Goal: Task Accomplishment & Management: Use online tool/utility

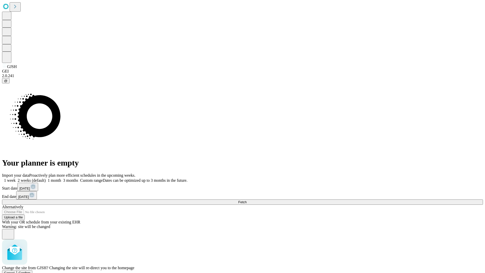
click at [31, 271] on span "Confirm" at bounding box center [25, 273] width 12 height 4
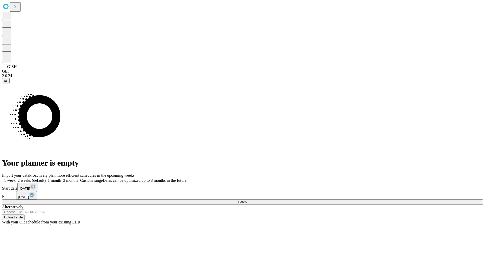
click at [46, 178] on label "2 weeks (default)" at bounding box center [31, 180] width 30 height 4
click at [247, 200] on span "Fetch" at bounding box center [242, 202] width 8 height 4
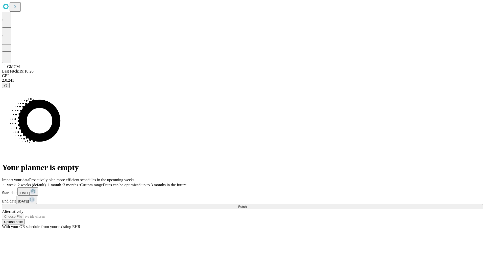
click at [46, 183] on label "2 weeks (default)" at bounding box center [31, 185] width 30 height 4
click at [247, 205] on span "Fetch" at bounding box center [242, 207] width 8 height 4
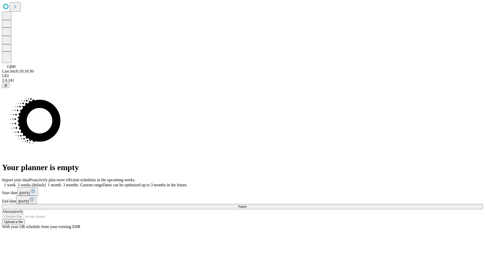
click at [46, 183] on label "2 weeks (default)" at bounding box center [31, 185] width 30 height 4
click at [247, 205] on span "Fetch" at bounding box center [242, 207] width 8 height 4
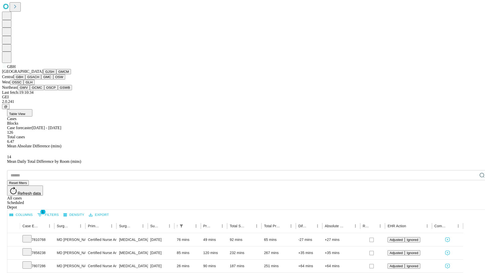
click at [39, 80] on button "GSACH" at bounding box center [33, 76] width 16 height 5
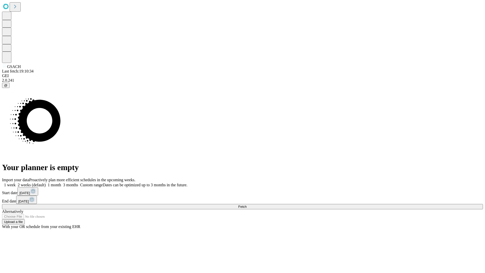
click at [46, 183] on label "2 weeks (default)" at bounding box center [31, 185] width 30 height 4
click at [247, 205] on span "Fetch" at bounding box center [242, 207] width 8 height 4
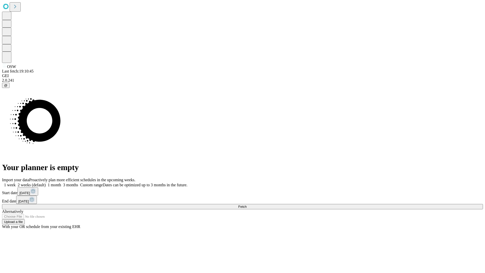
click at [247, 205] on span "Fetch" at bounding box center [242, 207] width 8 height 4
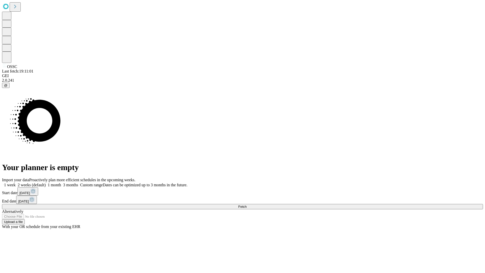
click at [46, 183] on label "2 weeks (default)" at bounding box center [31, 185] width 30 height 4
click at [247, 205] on span "Fetch" at bounding box center [242, 207] width 8 height 4
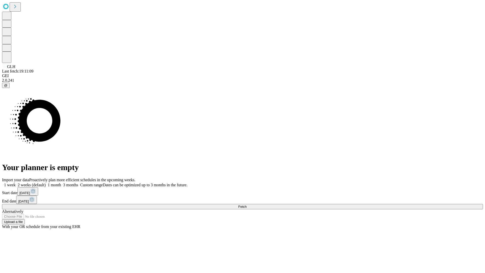
click at [46, 183] on label "2 weeks (default)" at bounding box center [31, 185] width 30 height 4
click at [247, 205] on span "Fetch" at bounding box center [242, 207] width 8 height 4
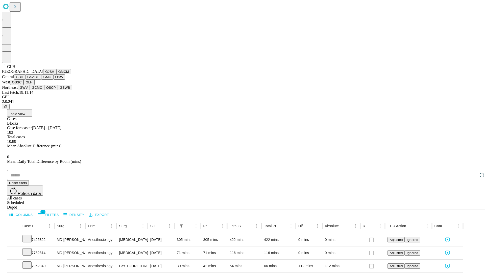
click at [30, 90] on button "GWV" at bounding box center [24, 87] width 12 height 5
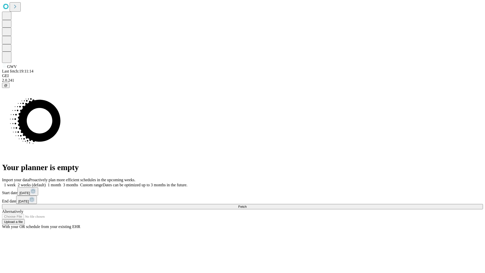
click at [46, 183] on label "2 weeks (default)" at bounding box center [31, 185] width 30 height 4
click at [247, 205] on span "Fetch" at bounding box center [242, 207] width 8 height 4
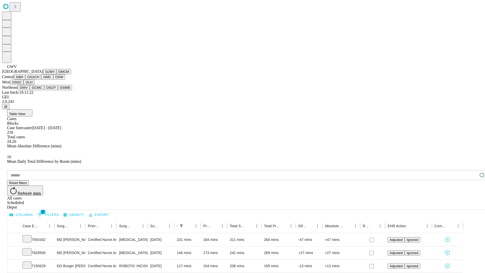
click at [39, 90] on button "GCMC" at bounding box center [37, 87] width 14 height 5
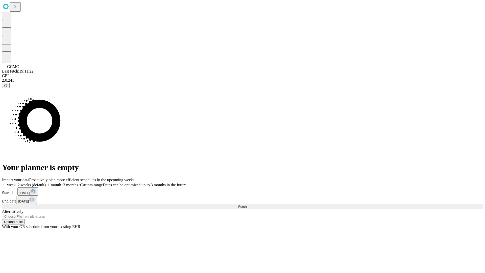
click at [46, 183] on label "2 weeks (default)" at bounding box center [31, 185] width 30 height 4
click at [247, 205] on span "Fetch" at bounding box center [242, 207] width 8 height 4
click at [46, 183] on label "2 weeks (default)" at bounding box center [31, 185] width 30 height 4
click at [247, 205] on span "Fetch" at bounding box center [242, 207] width 8 height 4
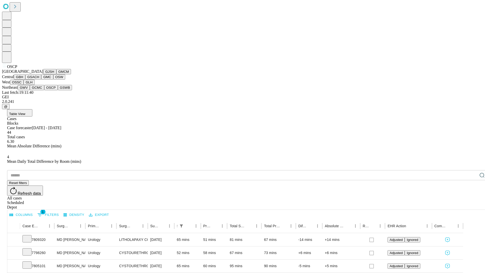
click at [58, 90] on button "GSWB" at bounding box center [65, 87] width 14 height 5
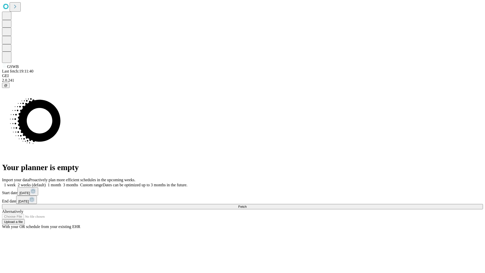
click at [46, 183] on label "2 weeks (default)" at bounding box center [31, 185] width 30 height 4
click at [247, 205] on span "Fetch" at bounding box center [242, 207] width 8 height 4
